Goal: Navigation & Orientation: Find specific page/section

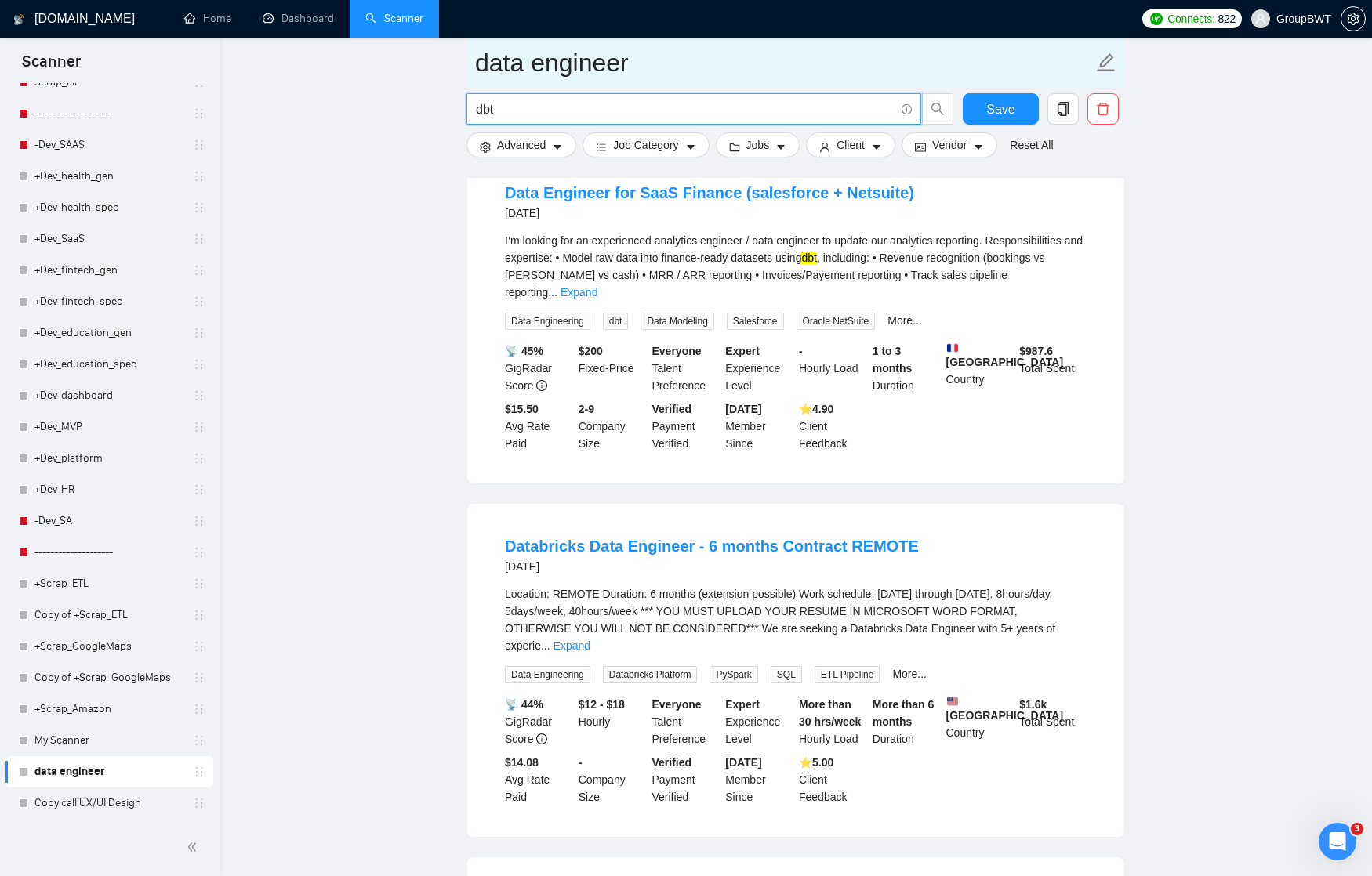
scroll to position [1849, 0]
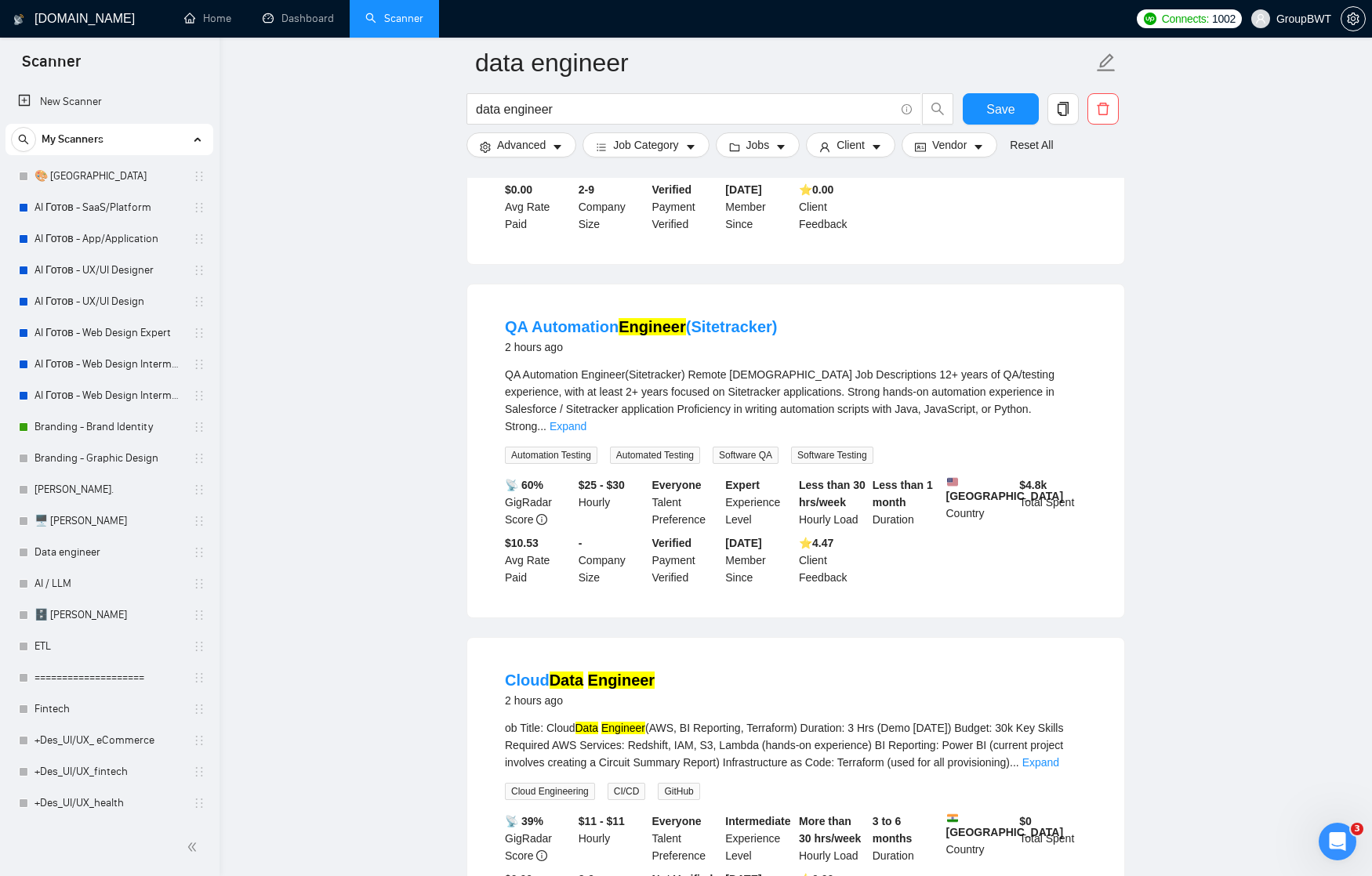
scroll to position [1413, 0]
click at [306, 13] on link "Dashboard" at bounding box center [298, 18] width 71 height 13
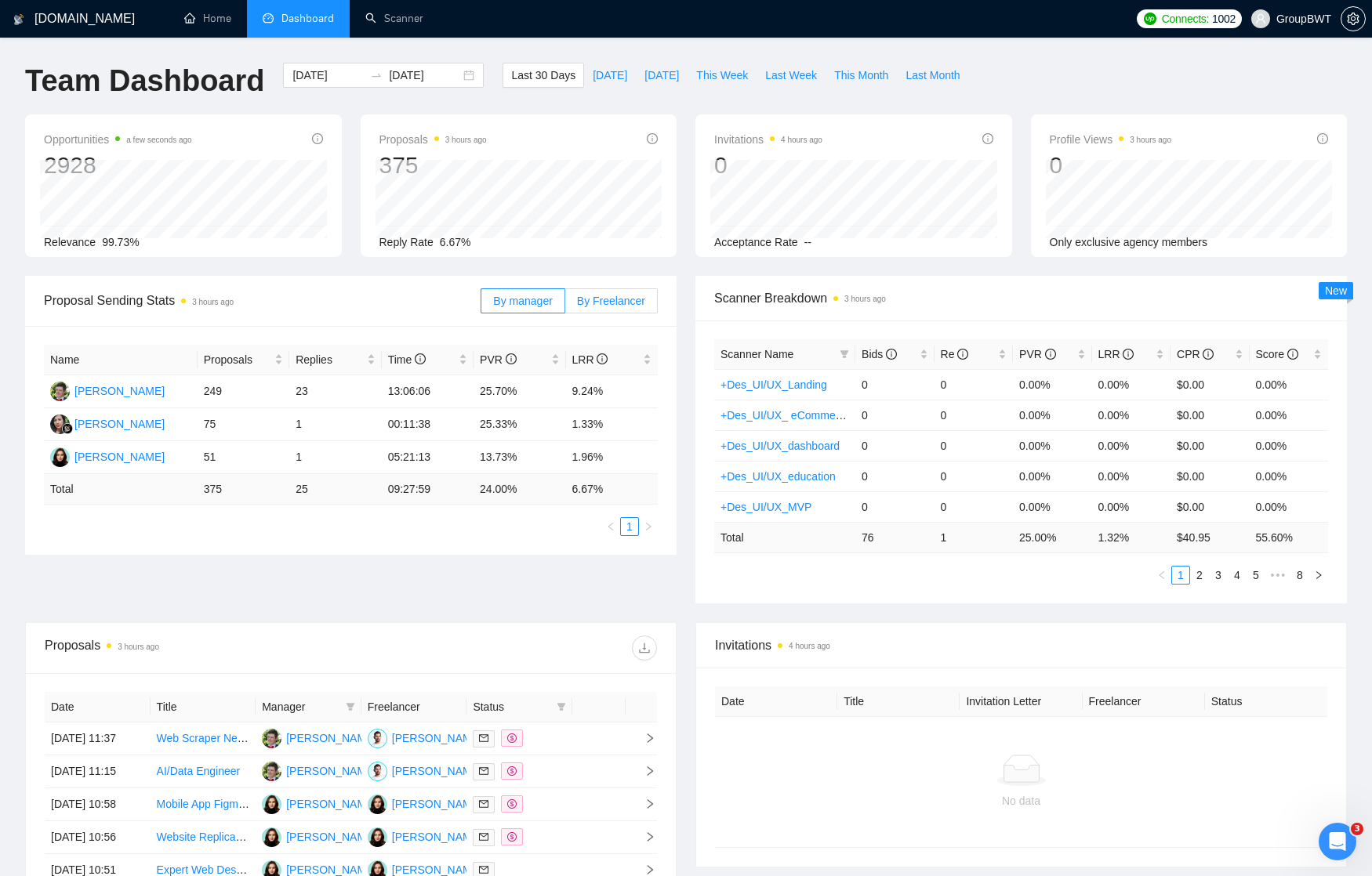
click at [608, 300] on span "By Freelancer" at bounding box center [611, 301] width 68 height 13
click at [565, 305] on input "By Freelancer" at bounding box center [565, 305] width 0 height 0
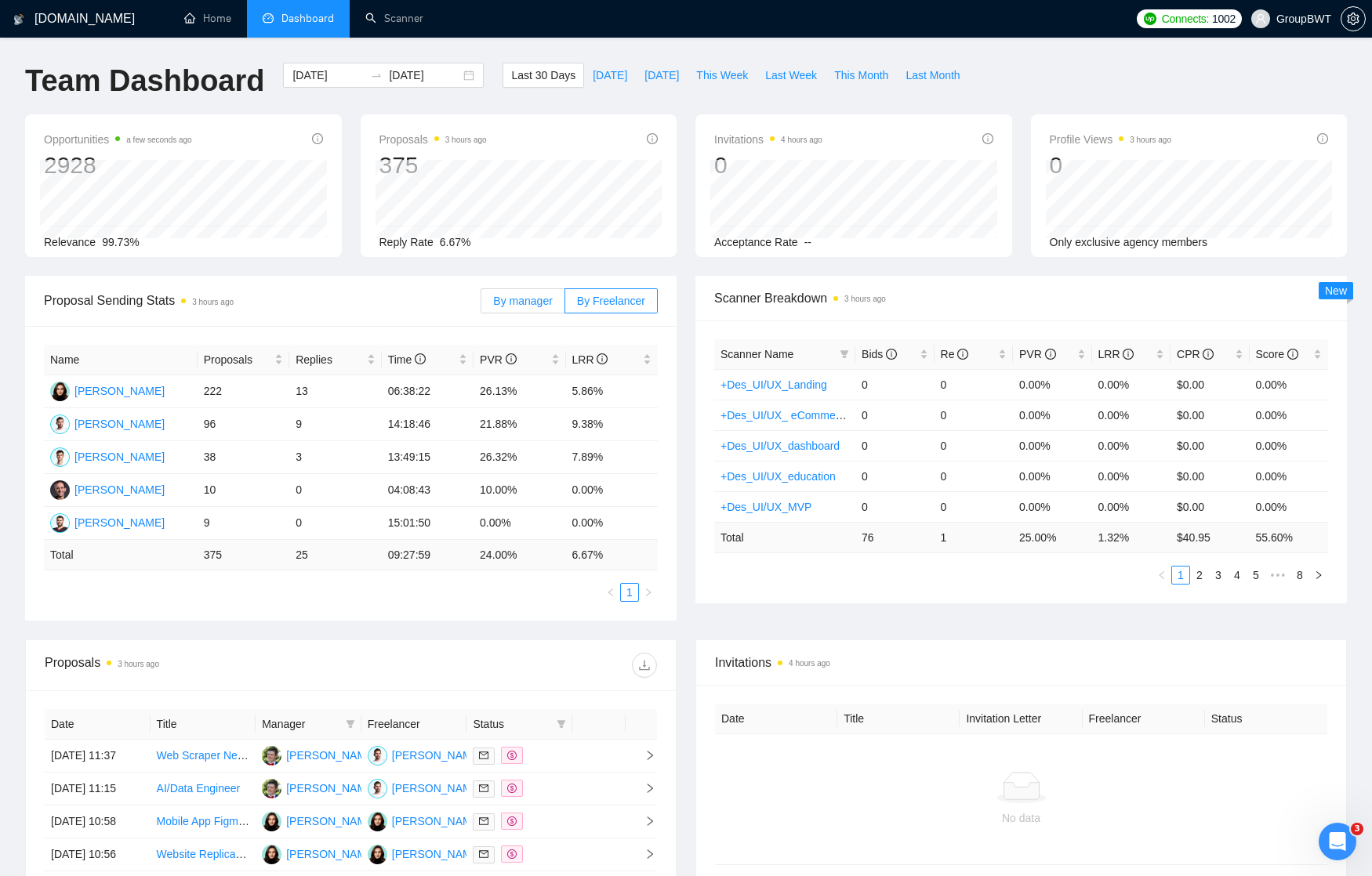
click at [519, 300] on span "By manager" at bounding box center [523, 301] width 59 height 13
click at [481, 305] on input "By manager" at bounding box center [481, 305] width 0 height 0
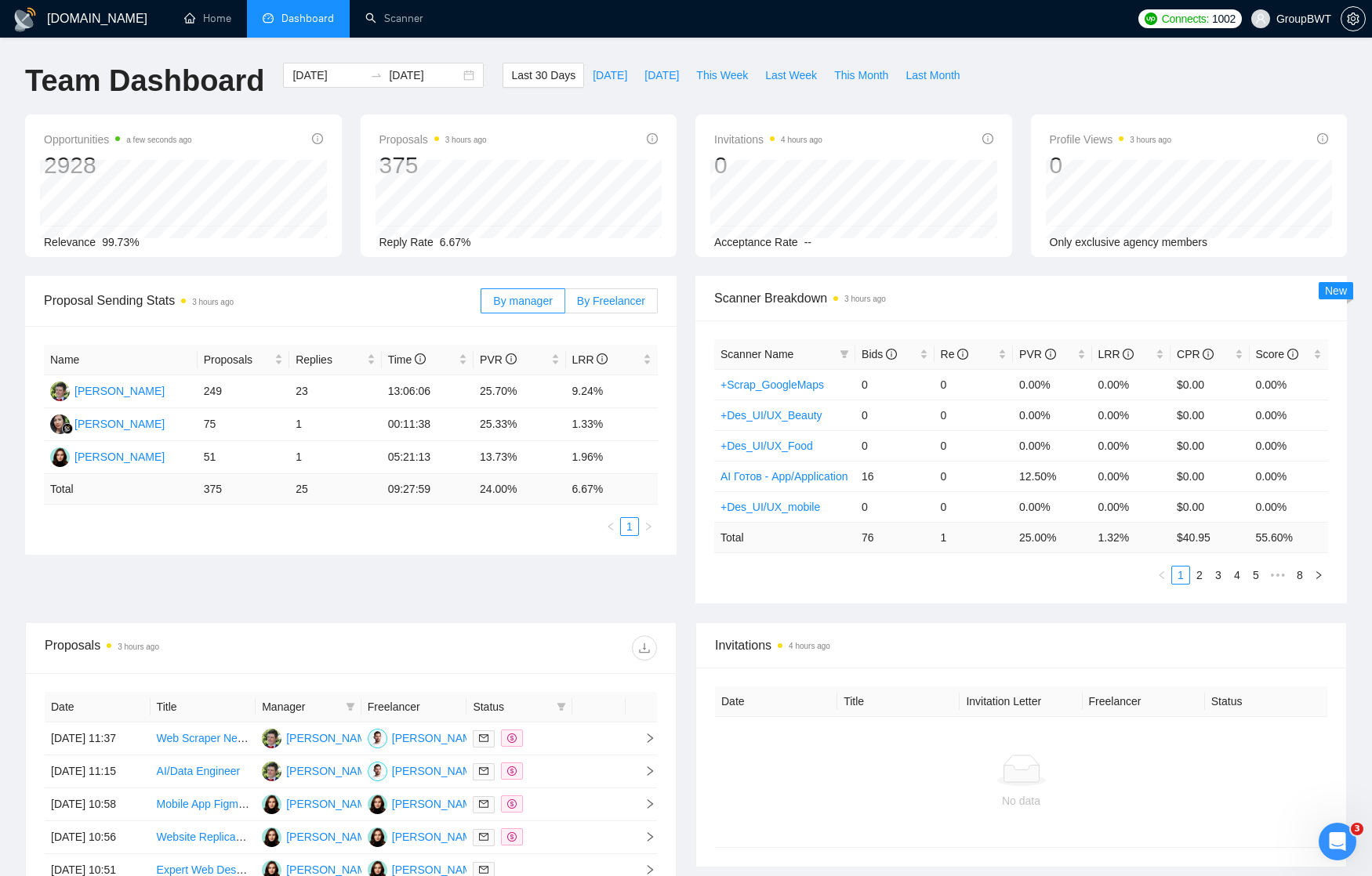
click at [616, 298] on span "By Freelancer" at bounding box center [611, 301] width 68 height 13
click at [565, 305] on input "By Freelancer" at bounding box center [565, 305] width 0 height 0
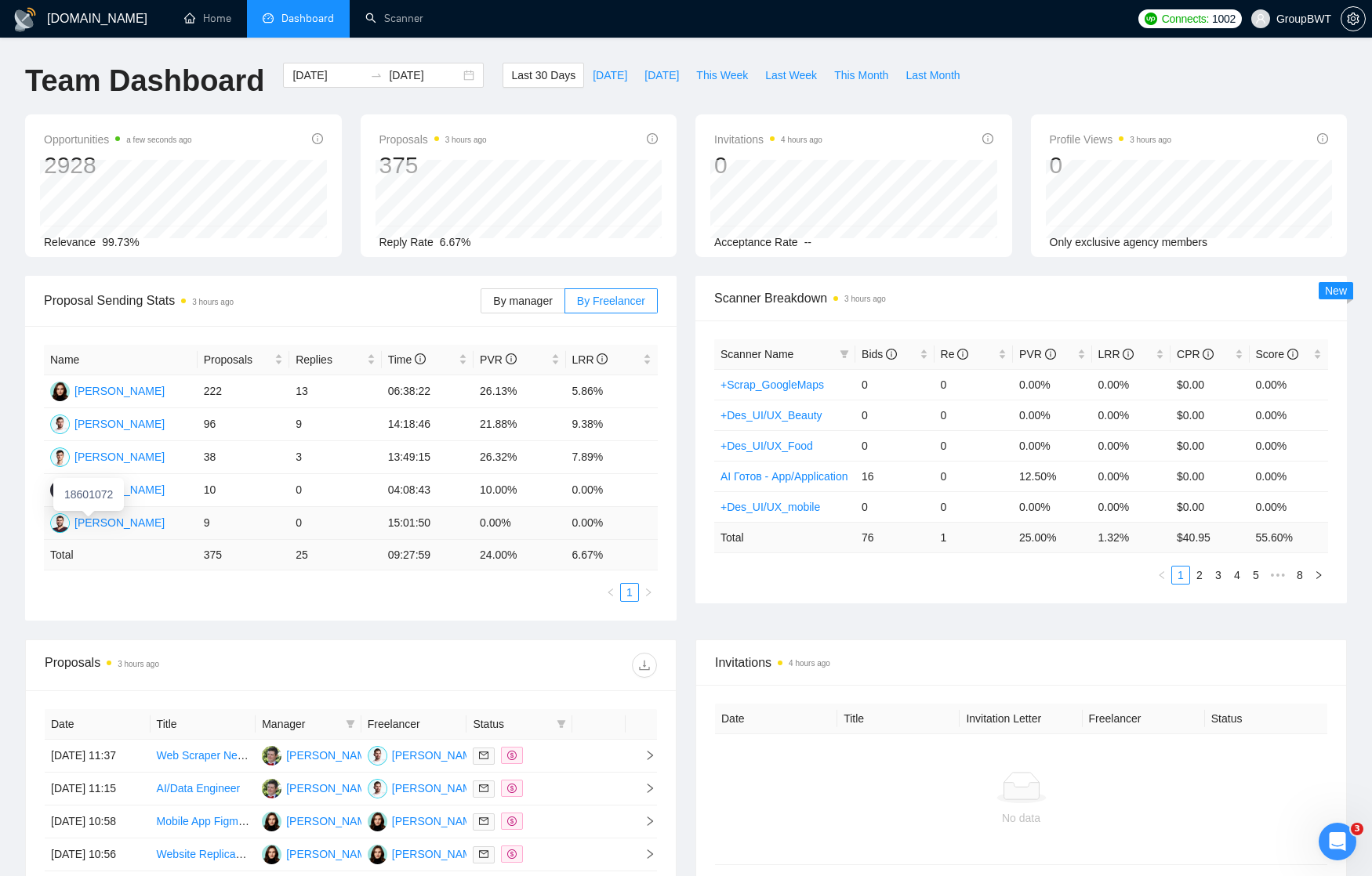
click at [110, 526] on div "[PERSON_NAME]" at bounding box center [120, 523] width 90 height 17
click at [519, 308] on label "By manager" at bounding box center [523, 301] width 84 height 25
click at [481, 305] on input "By manager" at bounding box center [481, 305] width 0 height 0
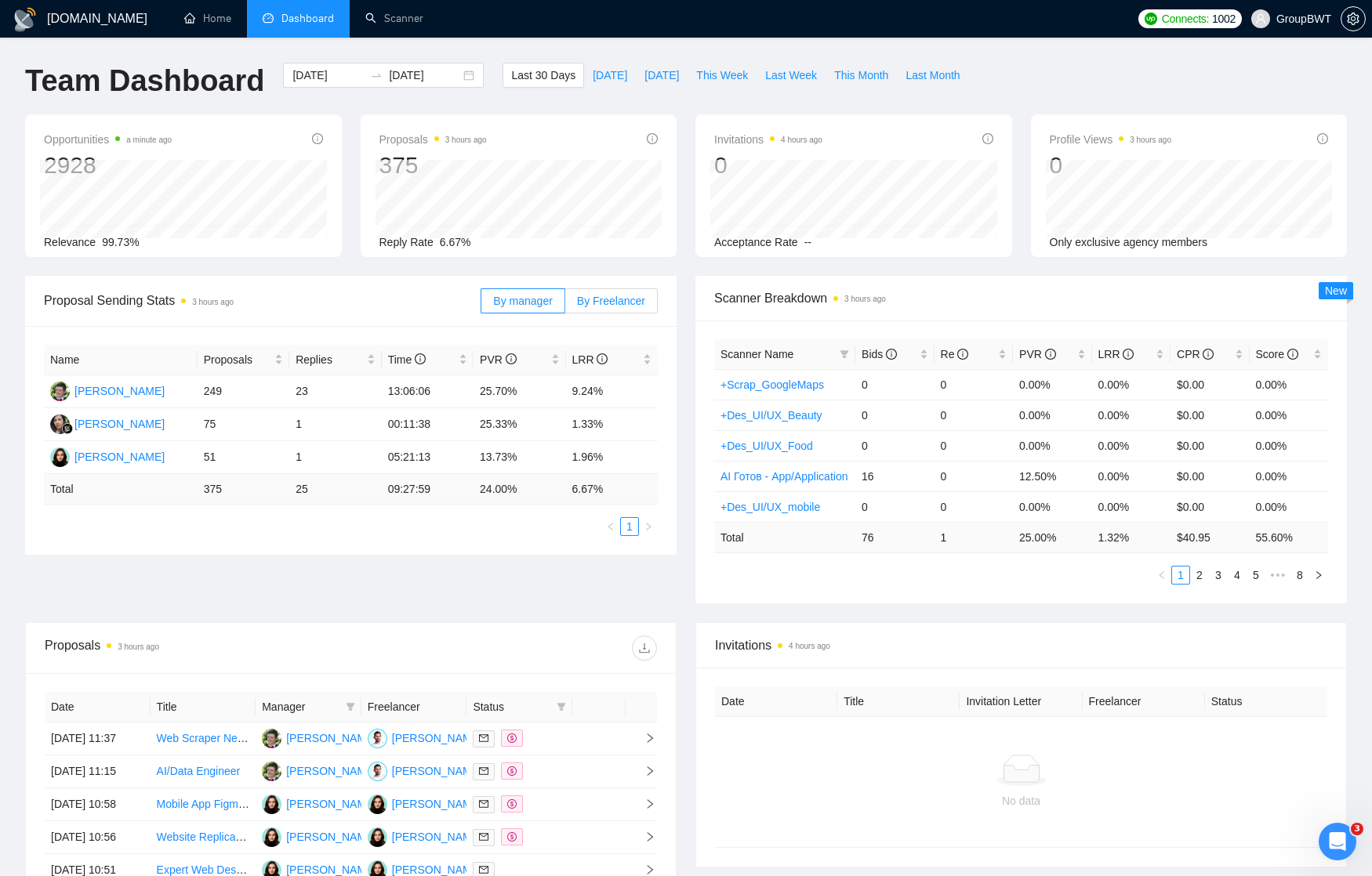
click at [604, 299] on span "By Freelancer" at bounding box center [611, 301] width 68 height 13
click at [565, 305] on input "By Freelancer" at bounding box center [565, 305] width 0 height 0
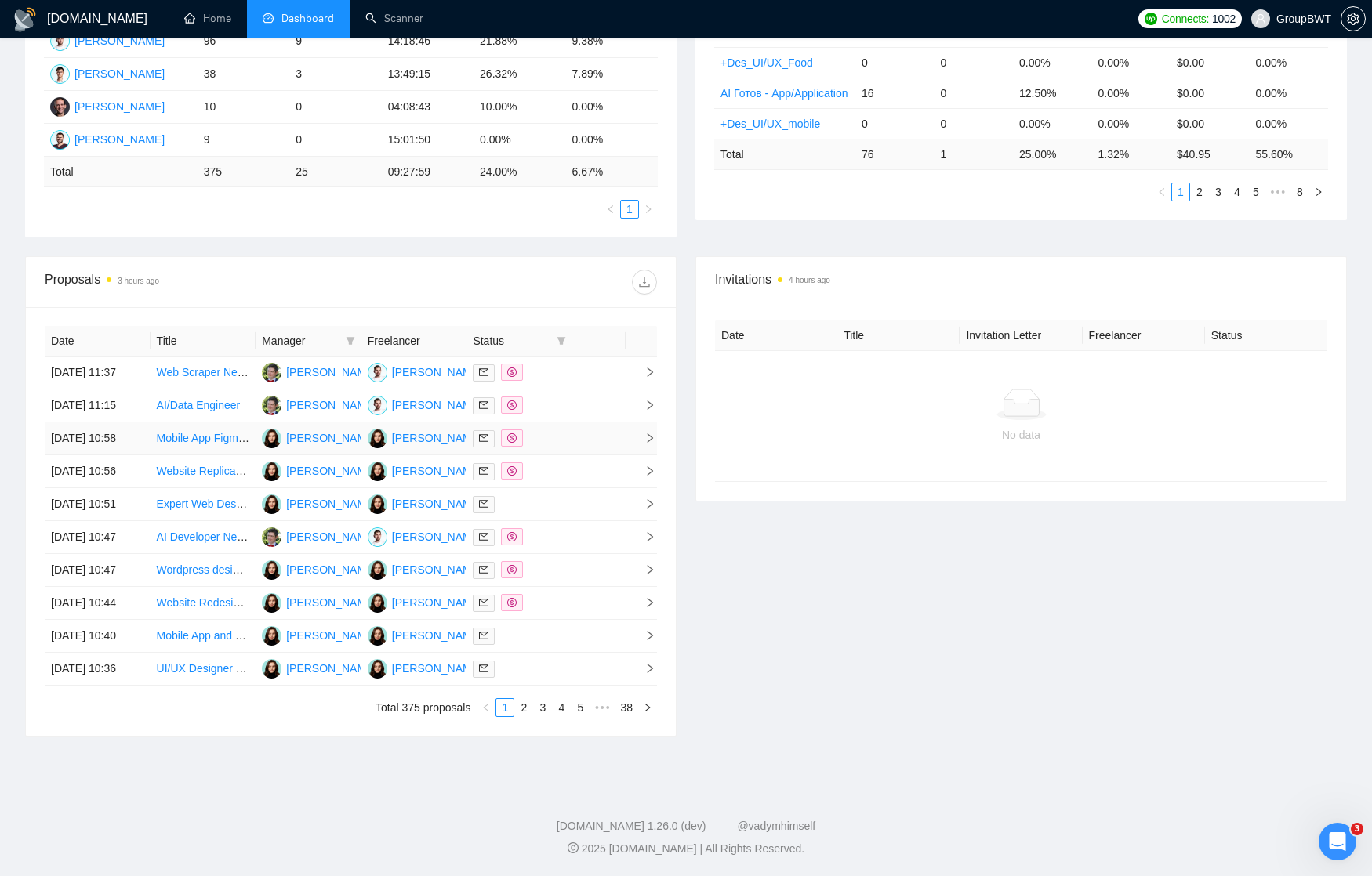
scroll to position [437, 0]
click at [523, 717] on link "2" at bounding box center [524, 708] width 17 height 17
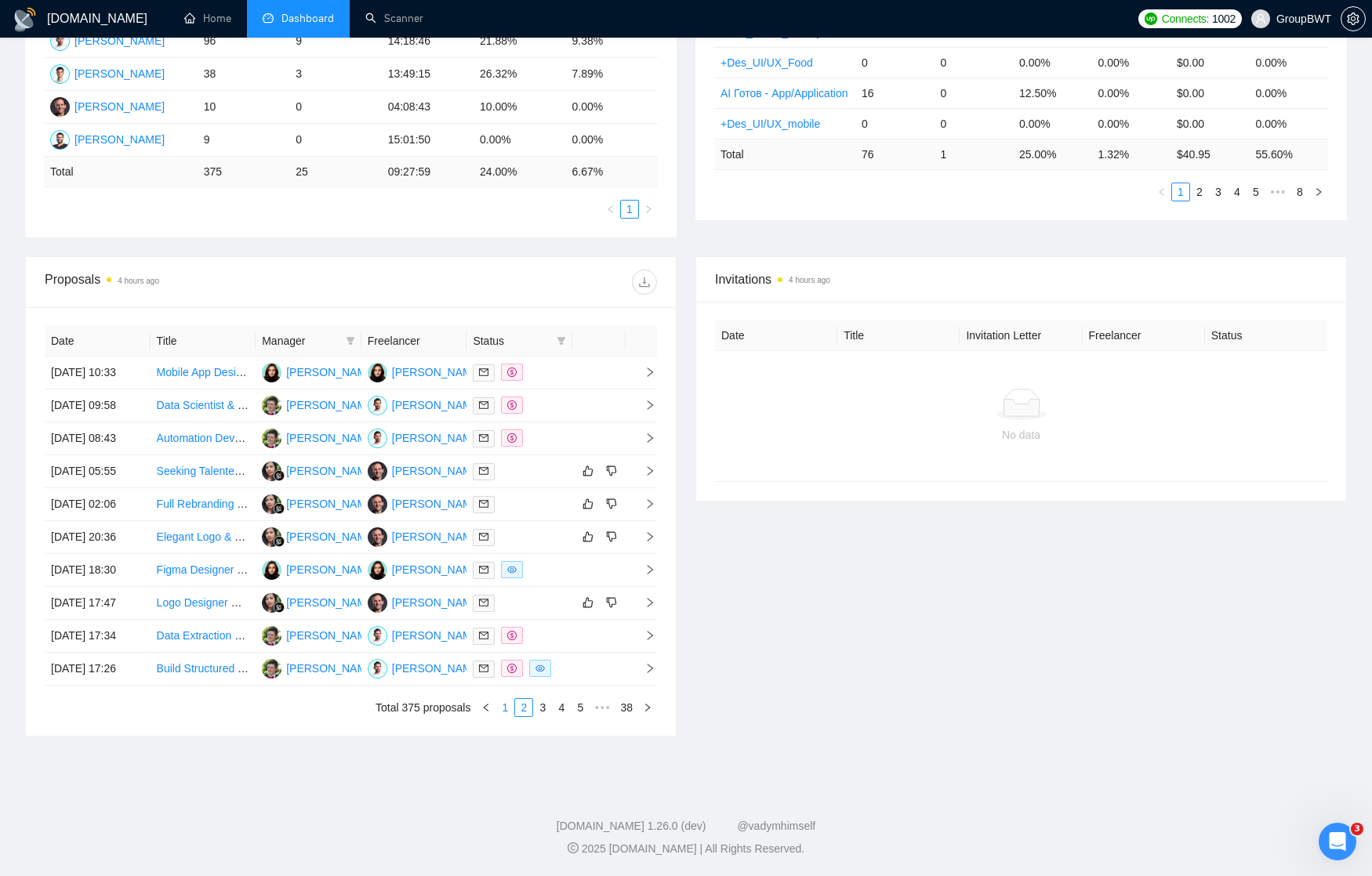
click at [504, 717] on link "1" at bounding box center [505, 708] width 17 height 17
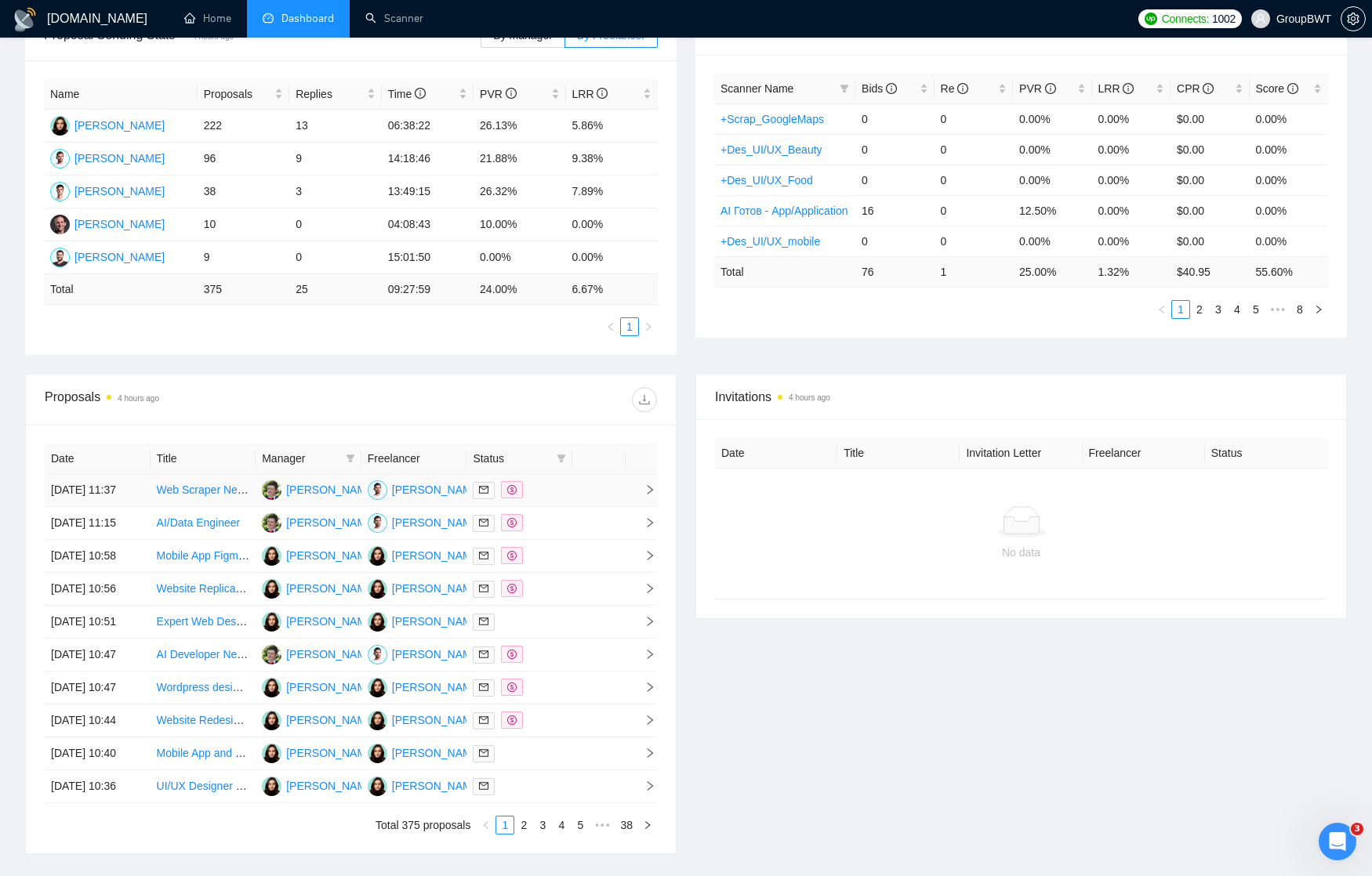
scroll to position [266, 0]
click at [445, 405] on div at bounding box center [504, 400] width 307 height 25
